Goal: Task Accomplishment & Management: Manage account settings

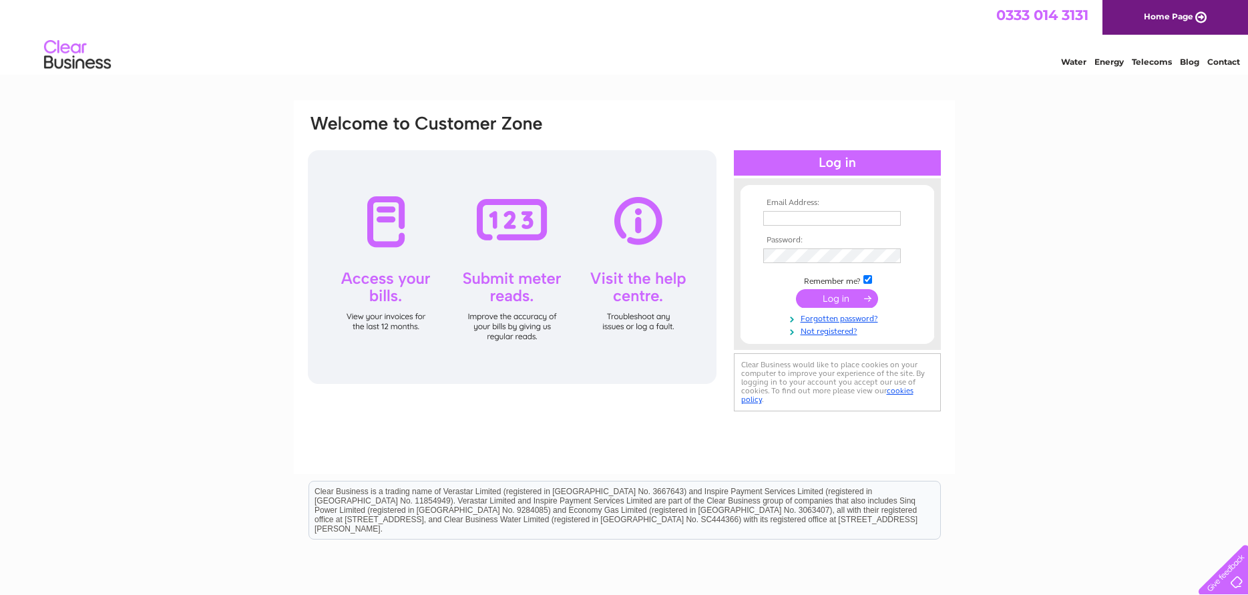
click at [799, 220] on input "text" at bounding box center [832, 218] width 138 height 15
click at [794, 210] on td at bounding box center [837, 218] width 155 height 21
click at [796, 219] on input "text" at bounding box center [832, 218] width 138 height 15
type input "[PERSON_NAME][EMAIL_ADDRESS][DOMAIN_NAME]"
click at [796, 291] on input "submit" at bounding box center [837, 300] width 82 height 19
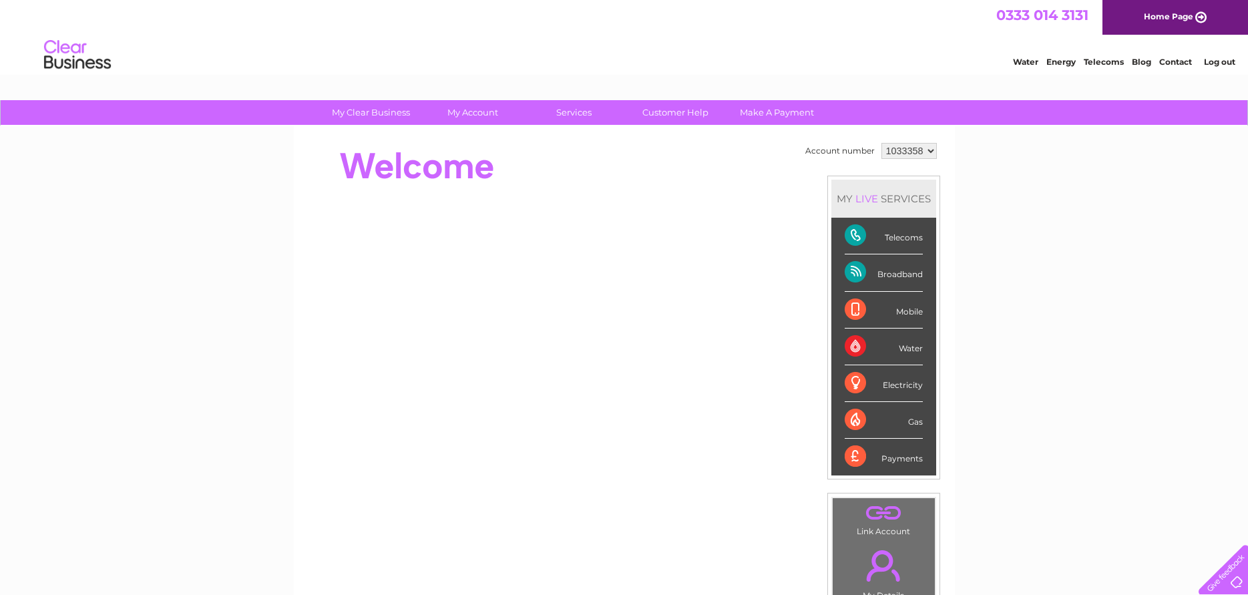
drag, startPoint x: 993, startPoint y: 274, endPoint x: 973, endPoint y: 243, distance: 37.1
click at [993, 274] on div "My Clear Business Login Details My Details My Preferences Link Account My Accou…" at bounding box center [624, 475] width 1248 height 751
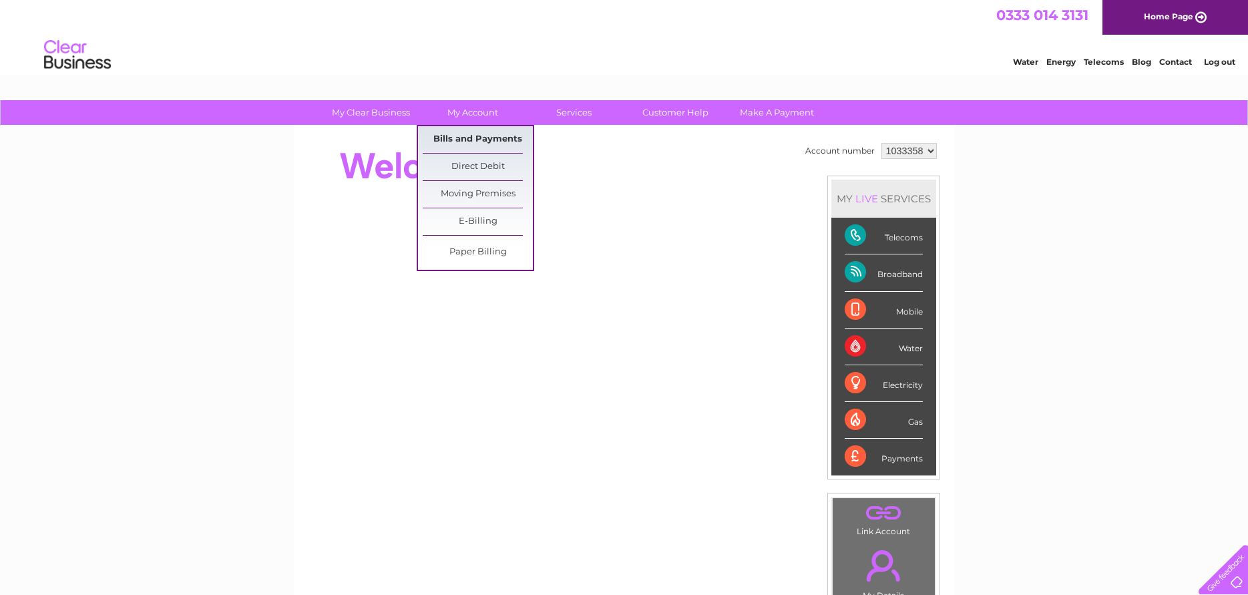
click at [465, 138] on link "Bills and Payments" at bounding box center [478, 139] width 110 height 27
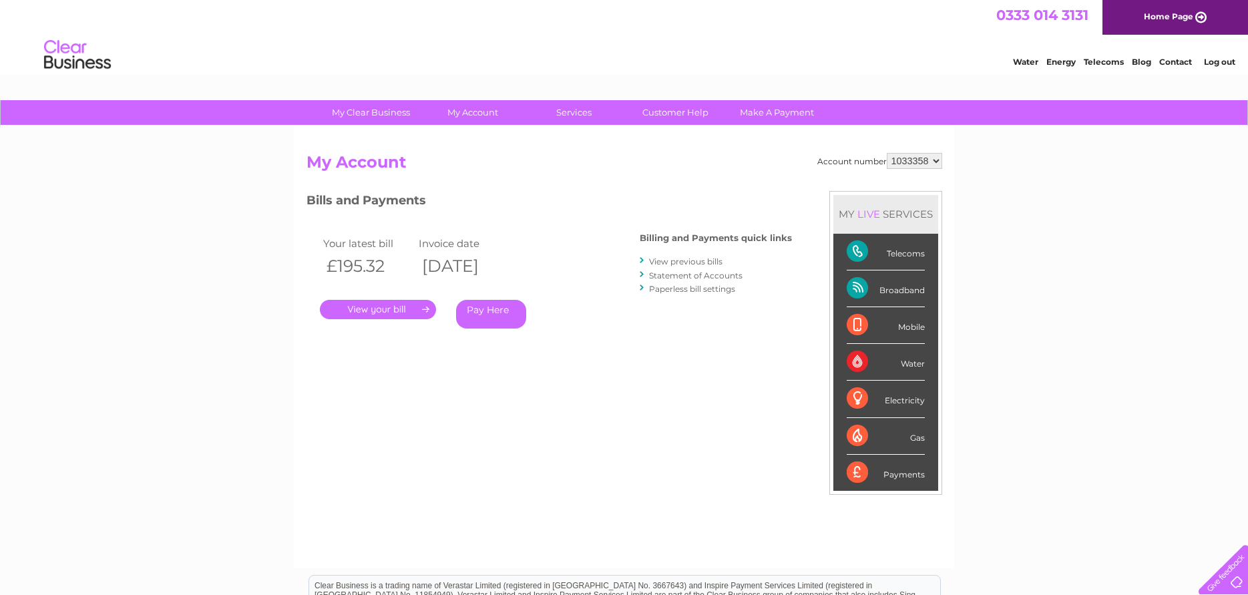
click at [375, 314] on link "." at bounding box center [378, 309] width 116 height 19
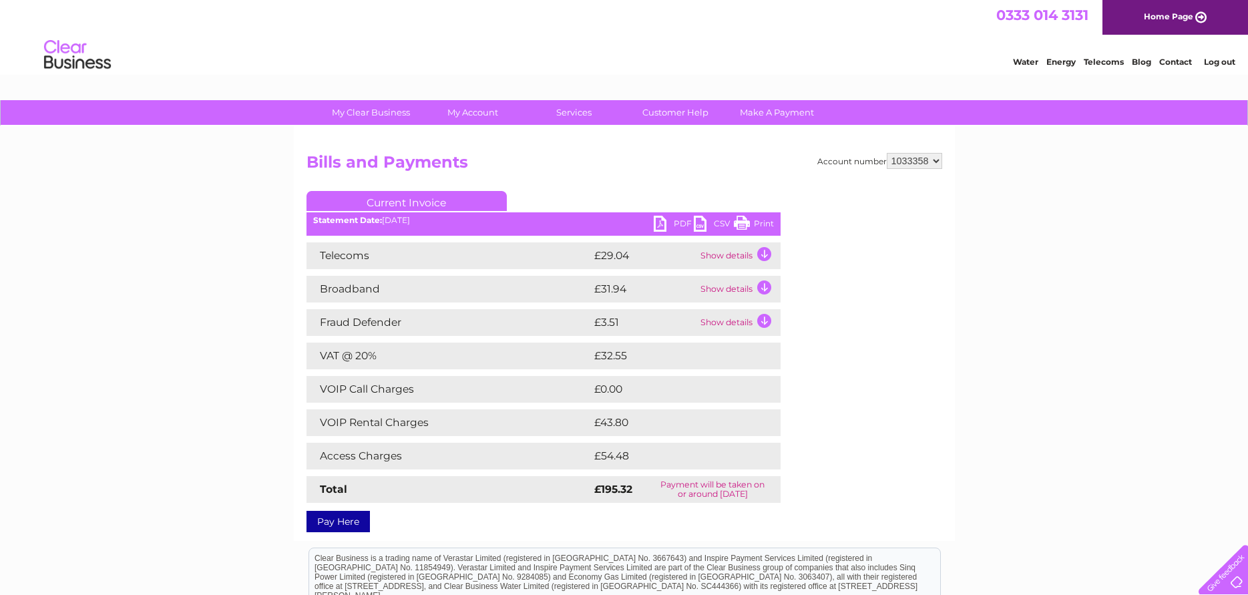
click at [673, 224] on link "PDF" at bounding box center [674, 225] width 40 height 19
click at [1220, 67] on link "Log out" at bounding box center [1219, 62] width 31 height 10
